Goal: Transaction & Acquisition: Subscribe to service/newsletter

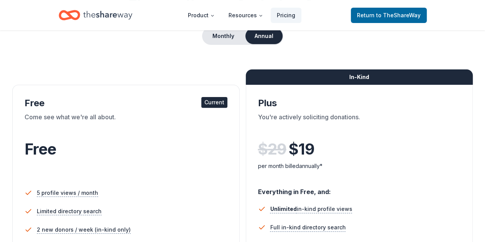
scroll to position [81, 0]
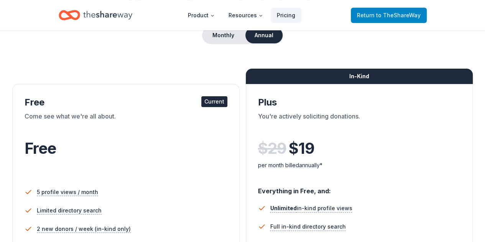
click at [385, 15] on span "to TheShareWay" at bounding box center [398, 15] width 44 height 7
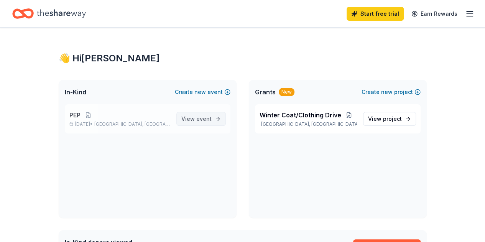
click at [196, 119] on span "View event" at bounding box center [196, 118] width 30 height 9
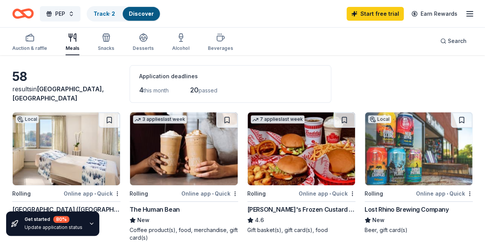
scroll to position [27, 0]
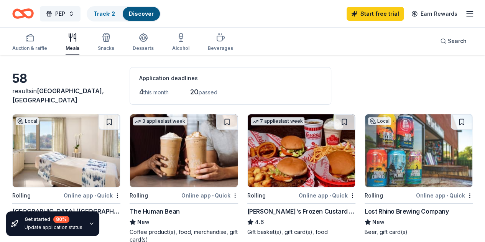
click at [248, 150] on img at bounding box center [301, 150] width 107 height 73
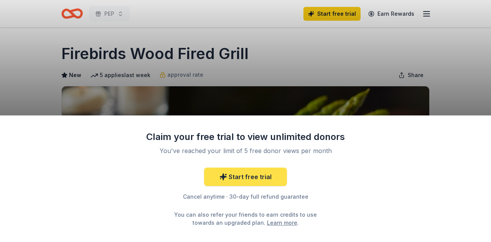
click at [258, 181] on link "Start free trial" at bounding box center [245, 177] width 83 height 18
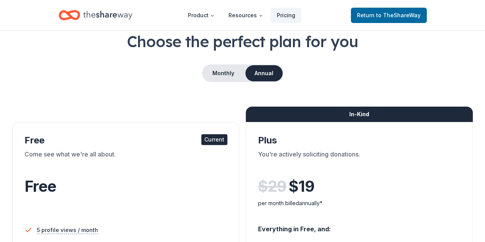
scroll to position [43, 0]
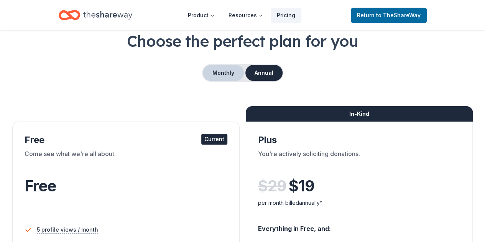
click at [219, 73] on button "Monthly" at bounding box center [223, 73] width 41 height 16
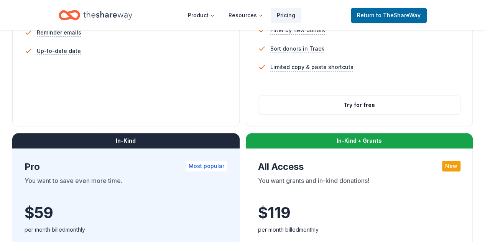
scroll to position [316, 0]
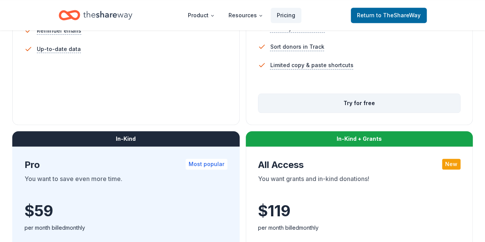
click at [258, 112] on button "Try for free" at bounding box center [359, 103] width 202 height 18
